Goal: Information Seeking & Learning: Learn about a topic

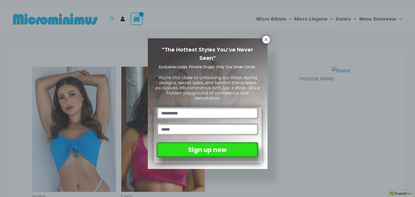
click at [411, 54] on div "“The Hottest Styles You’ve Never Seen” Exclusive Looks. Private Drops. Only Our…" at bounding box center [207, 98] width 415 height 197
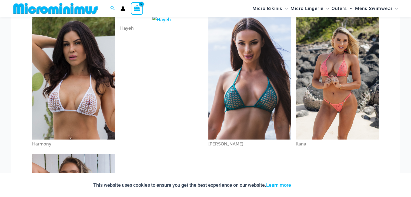
scroll to position [193, 0]
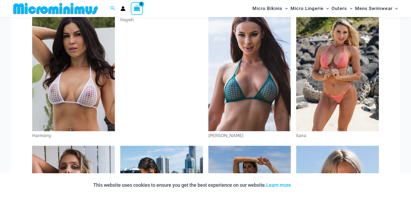
click at [352, 87] on img at bounding box center [337, 69] width 83 height 124
click at [329, 52] on img at bounding box center [337, 69] width 83 height 124
